Goal: Transaction & Acquisition: Subscribe to service/newsletter

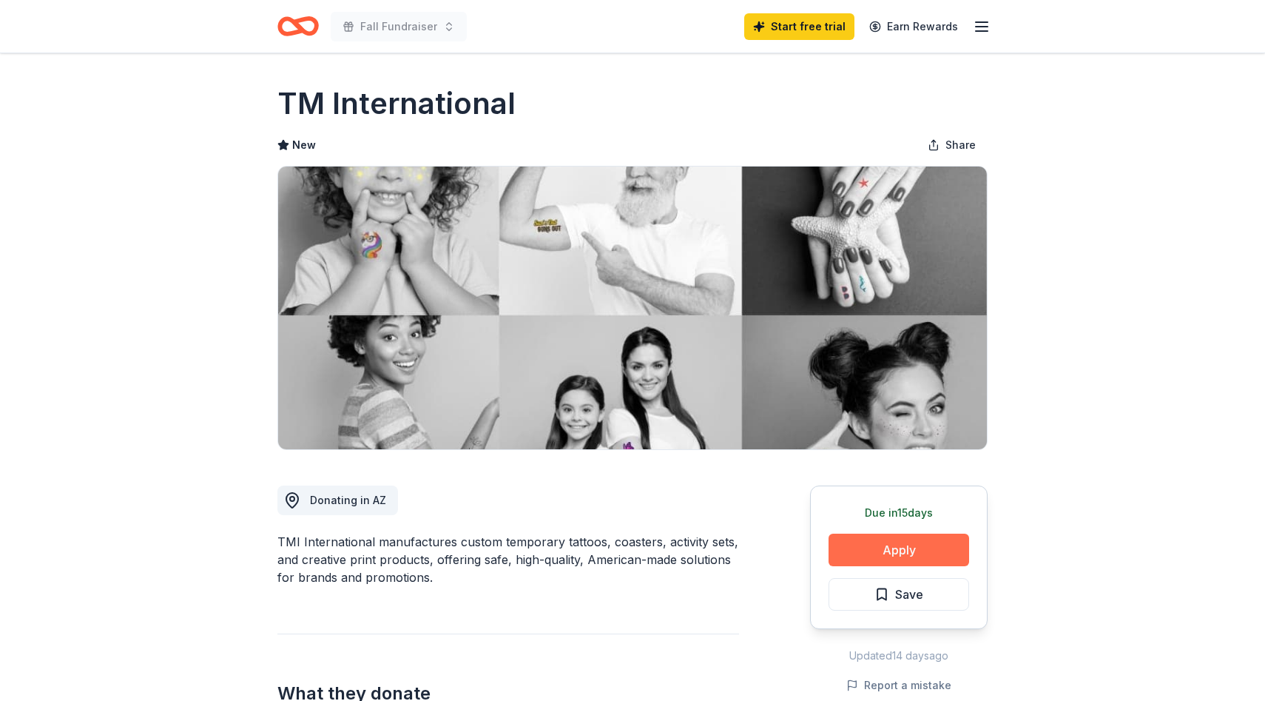
click at [871, 548] on button "Apply" at bounding box center [899, 549] width 141 height 33
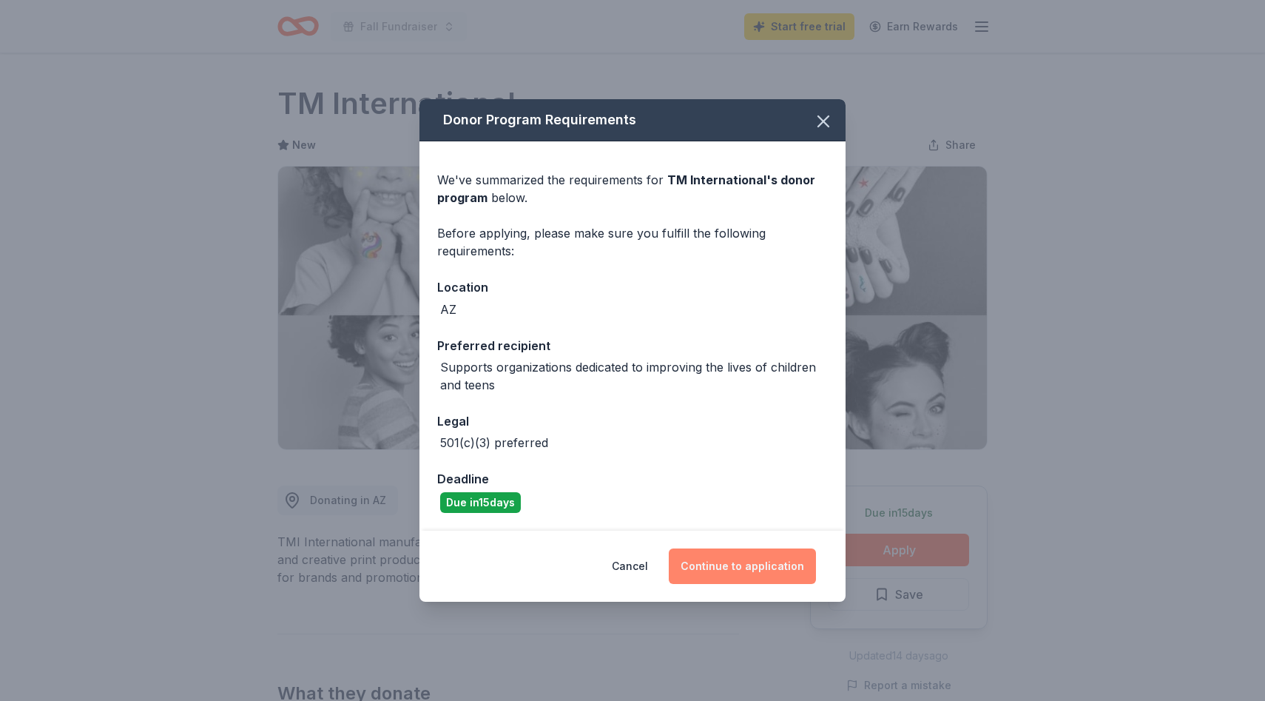
click at [778, 559] on button "Continue to application" at bounding box center [742, 566] width 147 height 36
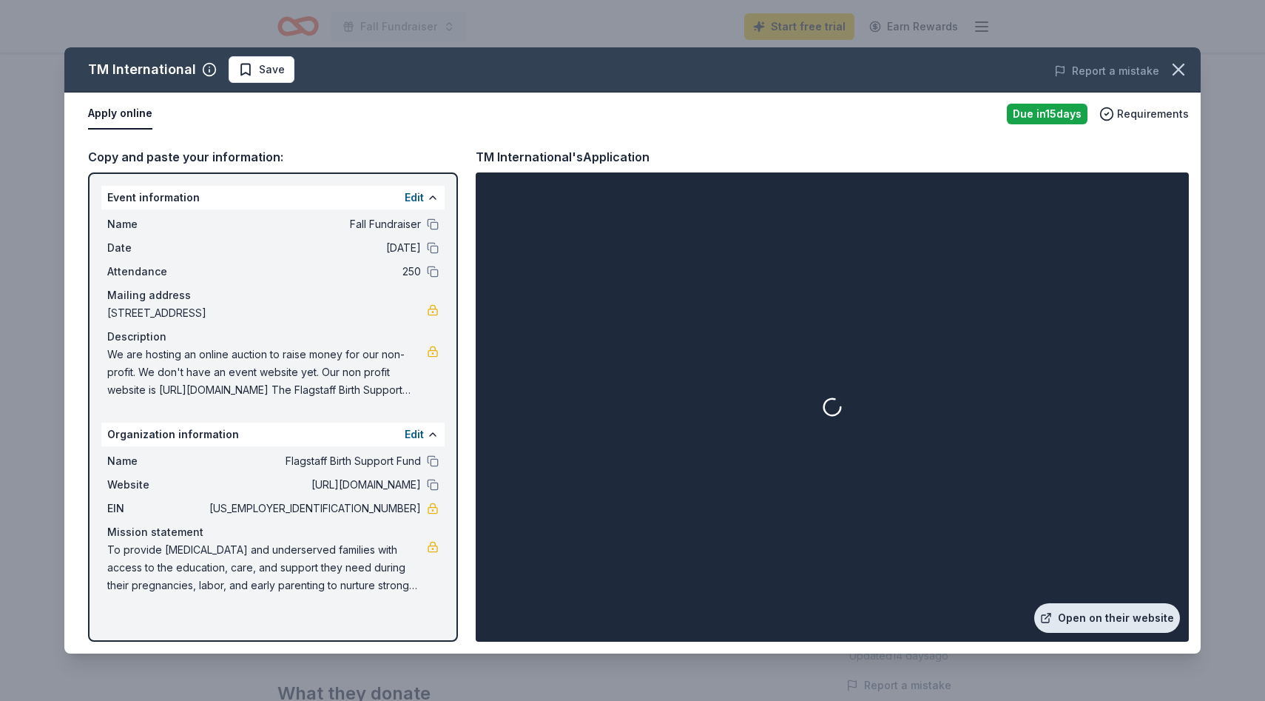
click at [1127, 621] on link "Open on their website" at bounding box center [1107, 618] width 146 height 30
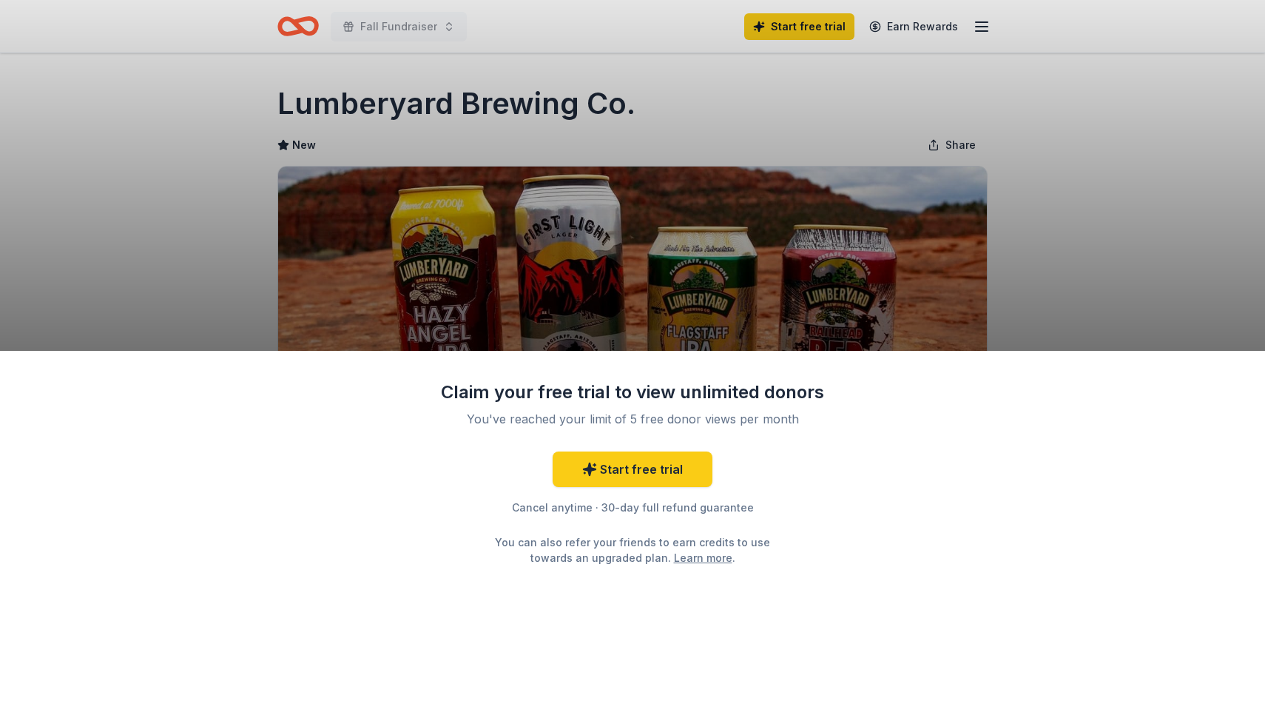
click at [880, 553] on div "Claim your free trial to view unlimited donors You've reached your limit of 5 f…" at bounding box center [632, 526] width 1265 height 351
click at [1096, 237] on div "Claim your free trial to view unlimited donors You've reached your limit of 5 f…" at bounding box center [632, 350] width 1265 height 701
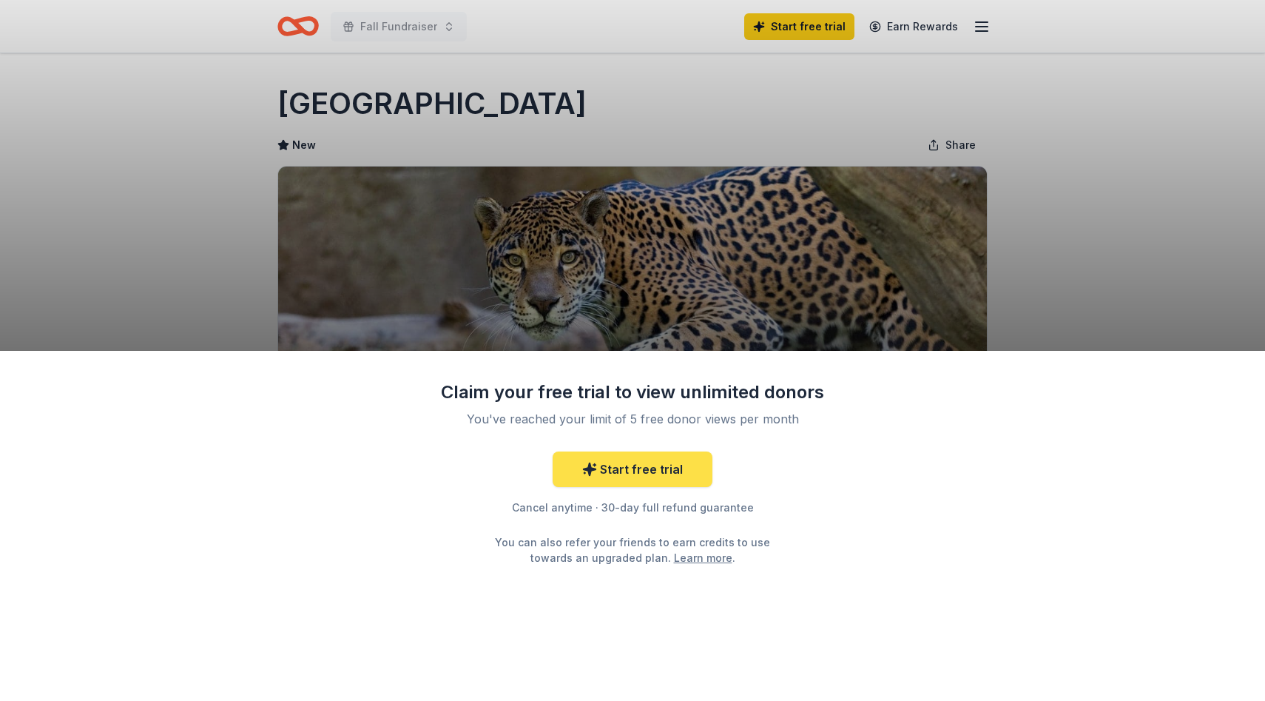
click at [604, 468] on link "Start free trial" at bounding box center [633, 469] width 160 height 36
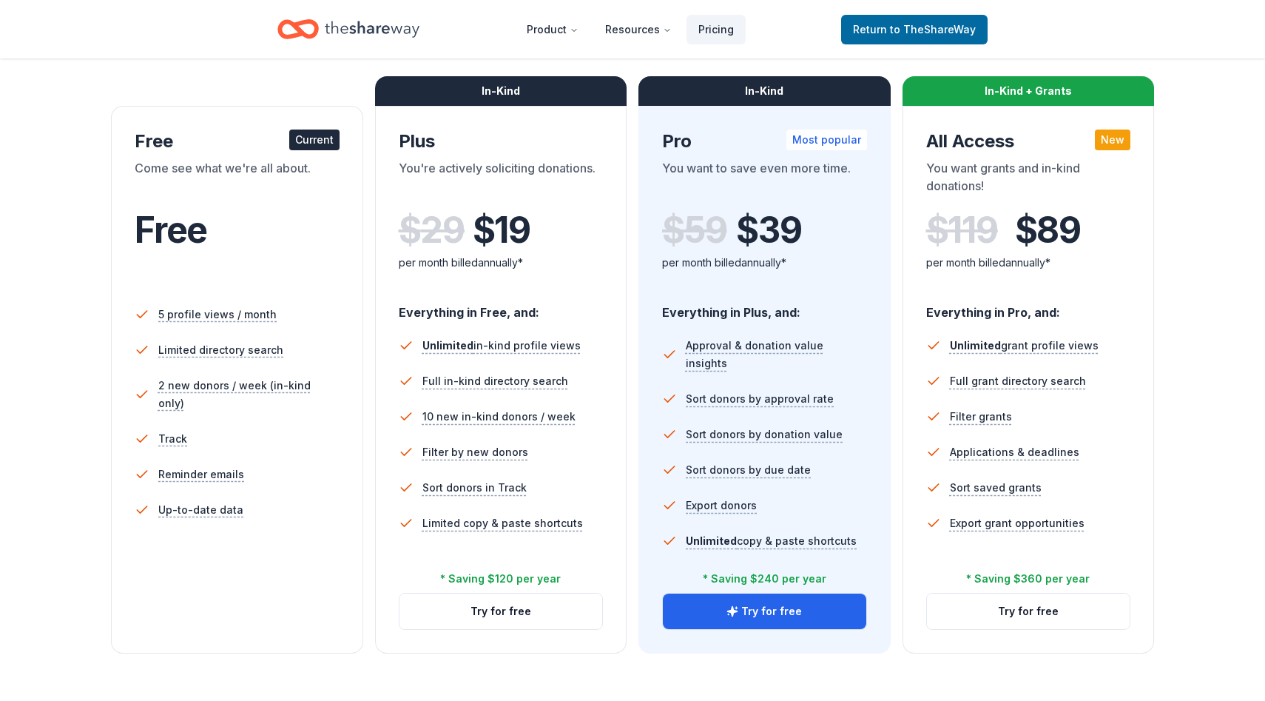
scroll to position [210, 0]
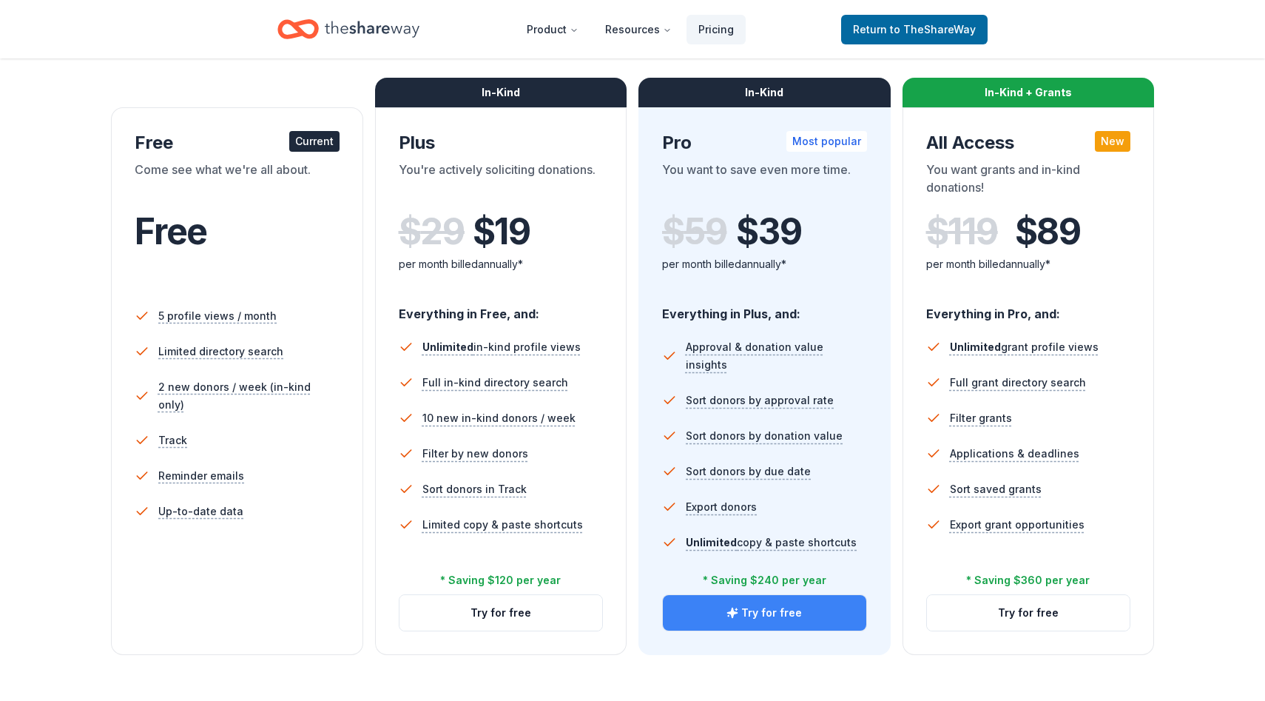
click at [780, 608] on button "Try for free" at bounding box center [764, 613] width 203 height 36
